Goal: Communication & Community: Answer question/provide support

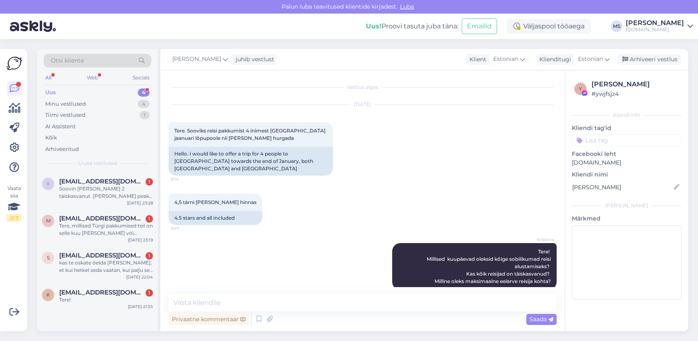
scroll to position [2586, 0]
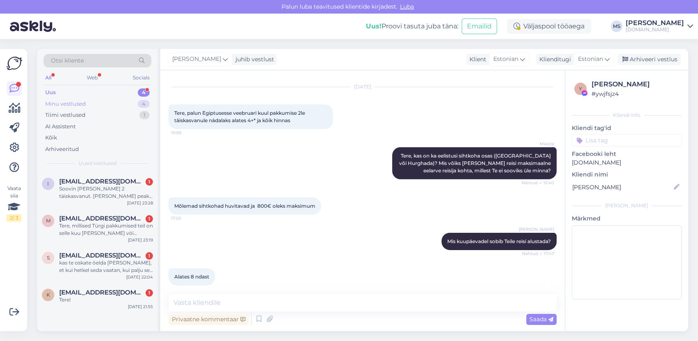
click at [93, 100] on div "Minu vestlused 4" at bounding box center [98, 104] width 108 height 12
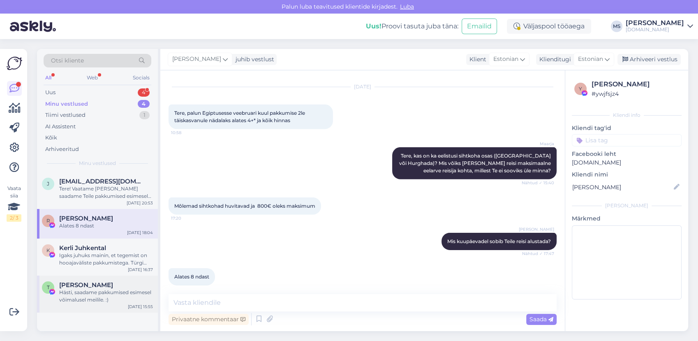
click at [85, 303] on div "Hästi, saadame pakkumised esimesel võimalusel meilile. :)" at bounding box center [106, 296] width 94 height 15
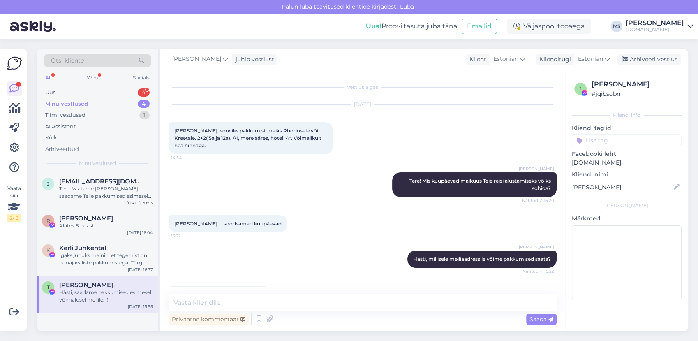
scroll to position [53, 0]
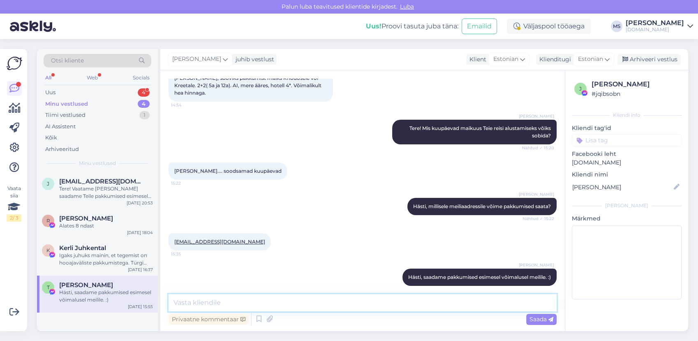
click at [201, 306] on textarea at bounding box center [363, 302] width 388 height 17
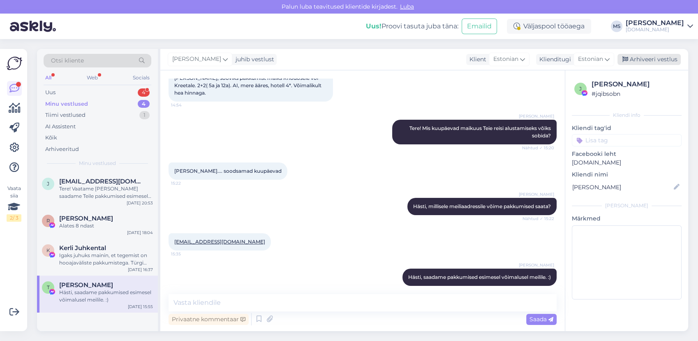
click at [644, 60] on div "Arhiveeri vestlus" at bounding box center [649, 59] width 63 height 11
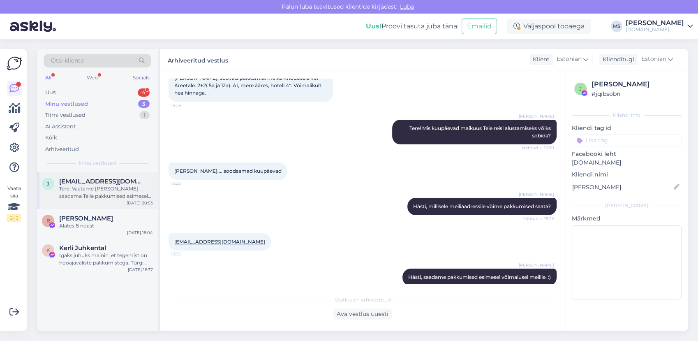
click at [95, 188] on div "Tere! Vaatame [PERSON_NAME] saadame Teile pakkumised esimesel võimalusel meilil…" at bounding box center [106, 192] width 94 height 15
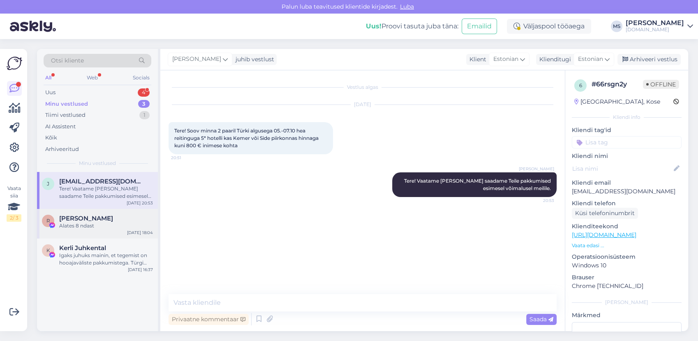
click at [93, 226] on div "Alates 8 ndast" at bounding box center [106, 225] width 94 height 7
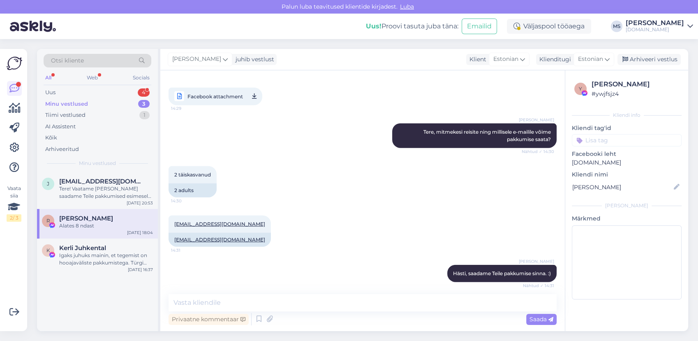
scroll to position [2129, 0]
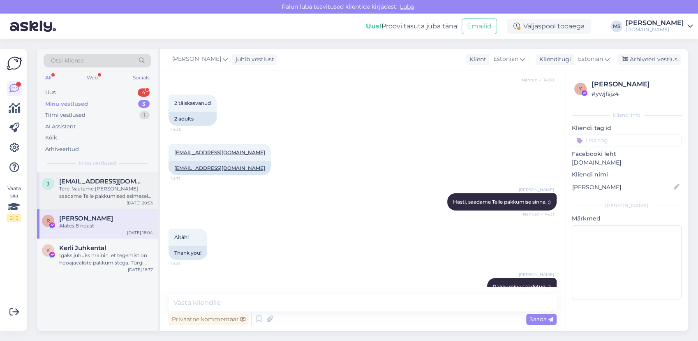
click at [104, 200] on div "j [EMAIL_ADDRESS][DOMAIN_NAME] Tere! Vaatame [PERSON_NAME] saadame Teile pakkum…" at bounding box center [97, 190] width 121 height 37
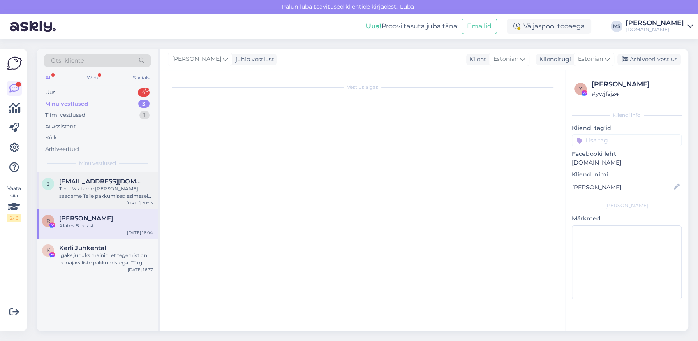
scroll to position [0, 0]
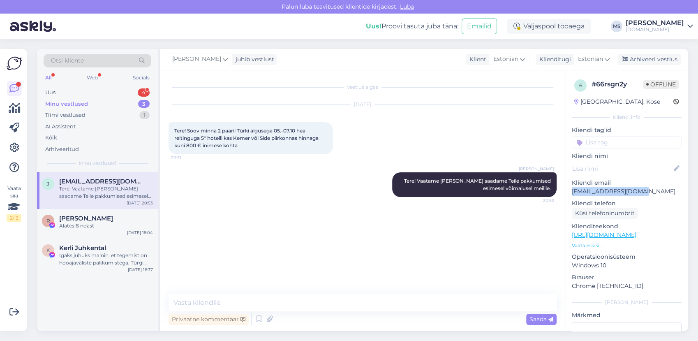
drag, startPoint x: 646, startPoint y: 190, endPoint x: 570, endPoint y: 188, distance: 76.1
click at [570, 188] on div "6 # 66rsgn2y Offline [GEOGRAPHIC_DATA], Kose Kliendi info Kliendi tag'id Kliend…" at bounding box center [627, 239] width 123 height 338
drag, startPoint x: 570, startPoint y: 188, endPoint x: 582, endPoint y: 191, distance: 12.7
copy p "[EMAIL_ADDRESS][DOMAIN_NAME]"
click at [220, 256] on div "Vestlus algas [DATE] Tere! Soov minna 2 paaril Türki algusega 05.-07.10 hea rei…" at bounding box center [367, 183] width 396 height 208
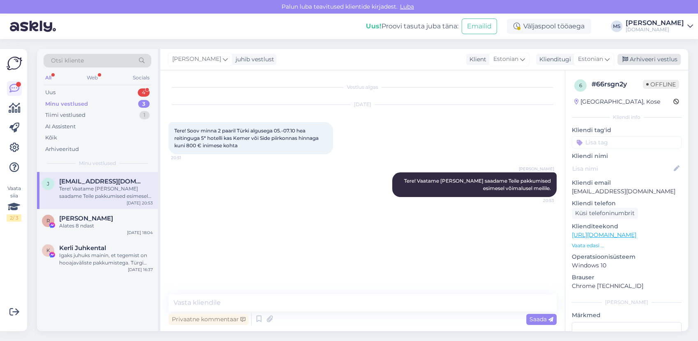
click at [643, 57] on div "Arhiveeri vestlus" at bounding box center [649, 59] width 63 height 11
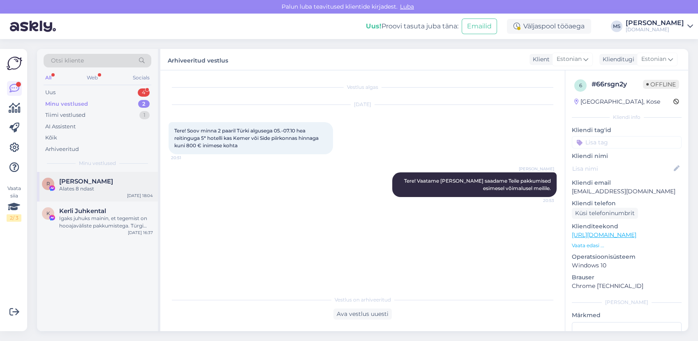
click at [115, 184] on div "[PERSON_NAME]" at bounding box center [106, 181] width 94 height 7
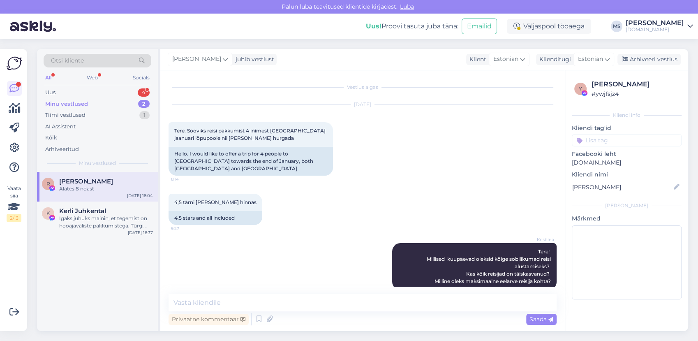
scroll to position [2586, 0]
